Goal: Transaction & Acquisition: Purchase product/service

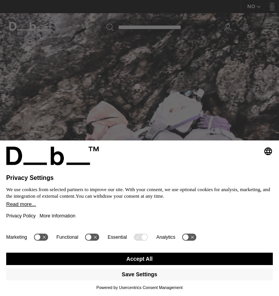
click at [135, 260] on button "Accept All" at bounding box center [139, 259] width 267 height 12
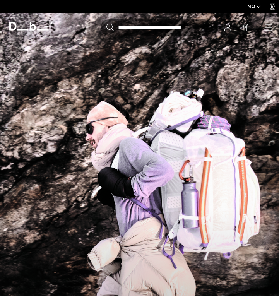
click at [269, 26] on icon "button" at bounding box center [268, 27] width 9 height 9
click at [268, 30] on icon "button" at bounding box center [268, 30] width 7 height 0
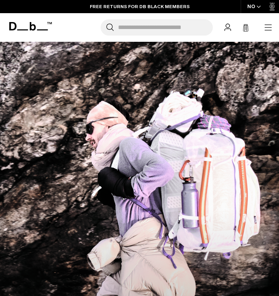
click at [269, 28] on icon "button" at bounding box center [268, 27] width 7 height 0
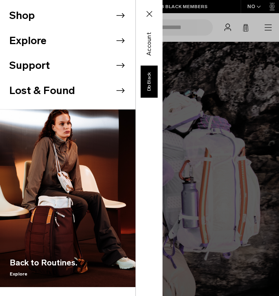
click at [43, 14] on li "Shop" at bounding box center [72, 15] width 126 height 25
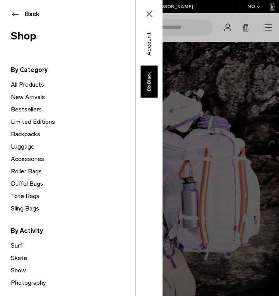
click at [29, 134] on link "Backpacks" at bounding box center [73, 134] width 125 height 12
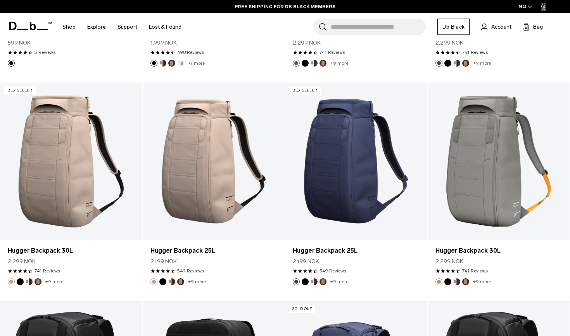
scroll to position [551, 0]
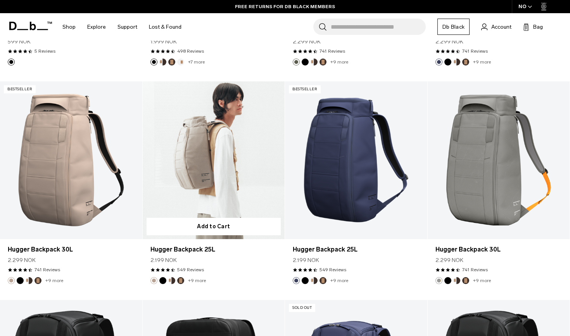
click at [195, 154] on link "Hugger Backpack 25L" at bounding box center [214, 160] width 142 height 158
